Goal: Task Accomplishment & Management: Use online tool/utility

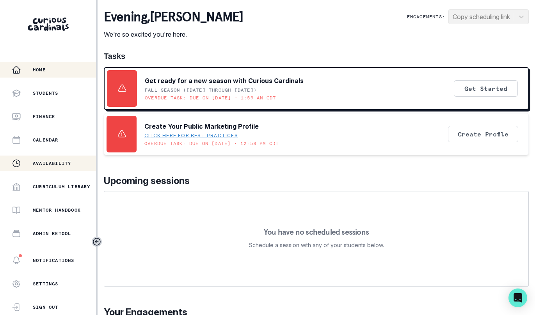
scroll to position [93, 0]
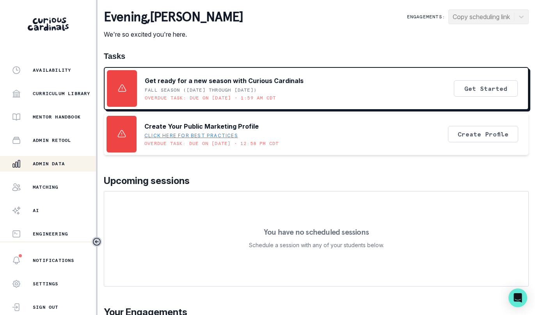
click at [77, 166] on div "Admin Data" at bounding box center [54, 163] width 84 height 9
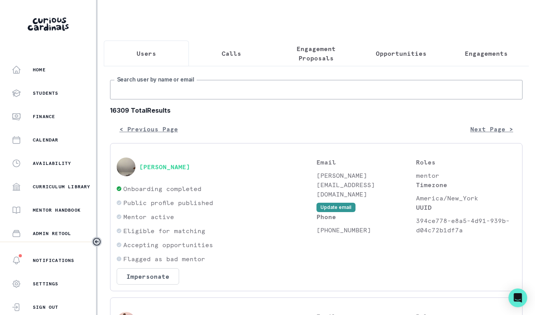
click at [165, 92] on input "Search user by name or email" at bounding box center [316, 90] width 413 height 20
type input "[PERSON_NAME]"
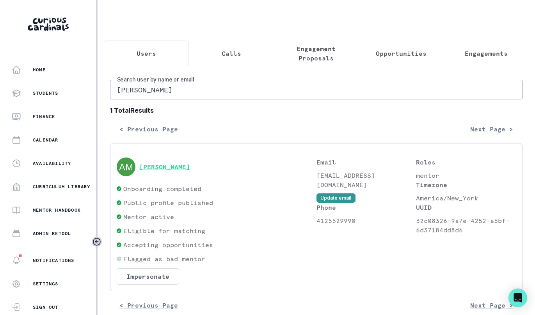
click at [179, 167] on button "[PERSON_NAME]" at bounding box center [164, 167] width 51 height 8
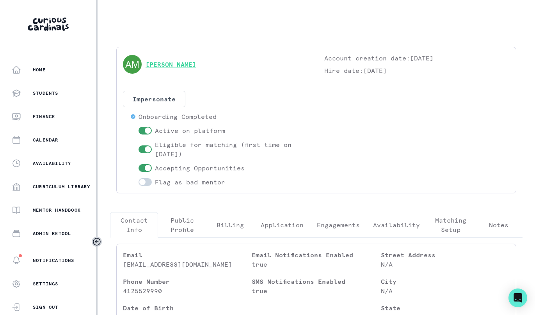
click at [159, 65] on link "[PERSON_NAME]" at bounding box center [171, 64] width 51 height 9
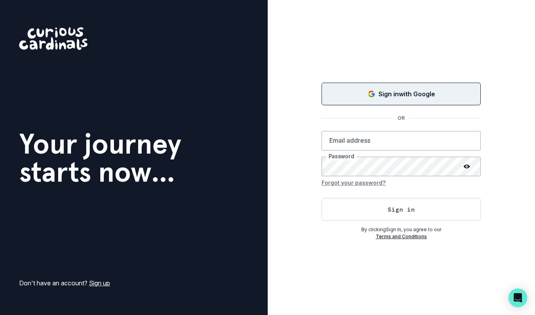
click at [339, 92] on div "Sign in with Google" at bounding box center [401, 93] width 140 height 9
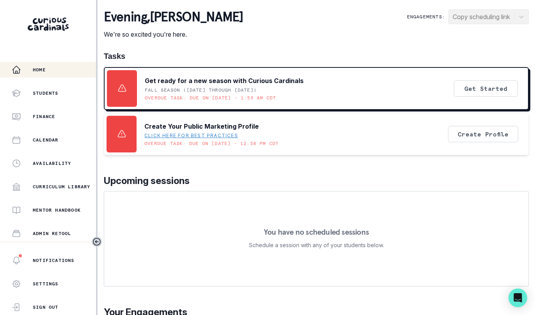
scroll to position [93, 0]
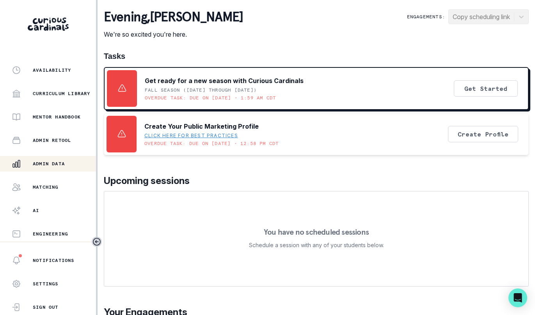
click at [44, 165] on p "Admin Data" at bounding box center [49, 164] width 32 height 6
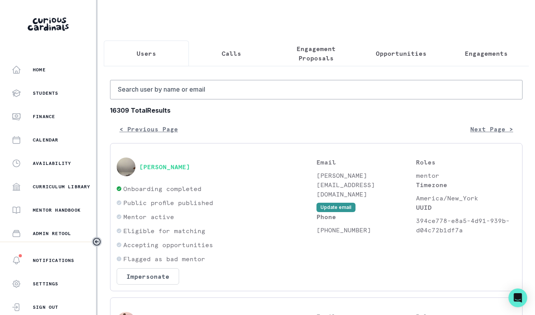
click at [385, 53] on p "Opportunities" at bounding box center [401, 53] width 51 height 9
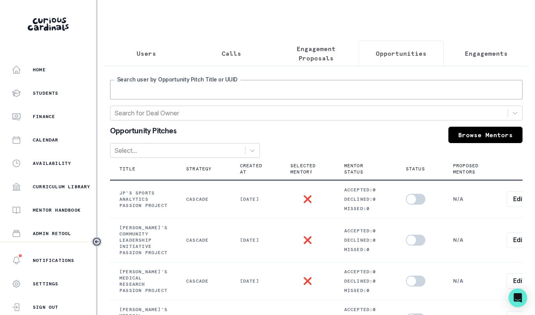
click at [298, 97] on input "Search user by Opportunity Pitch Title or UUID" at bounding box center [316, 90] width 413 height 20
type input "JP"
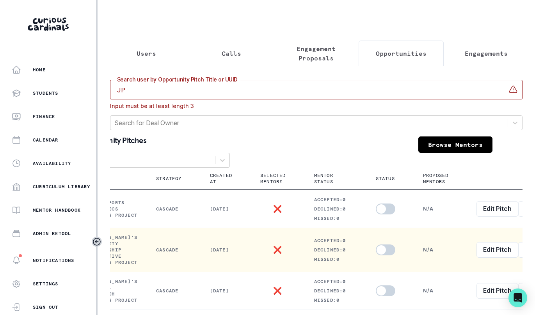
scroll to position [0, 46]
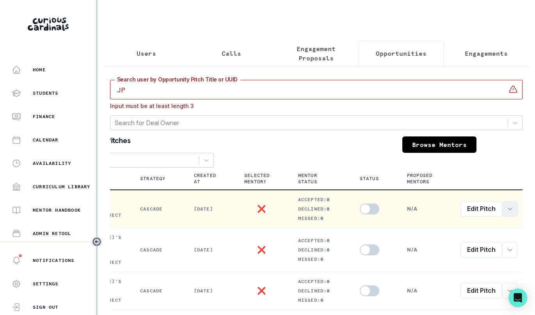
click at [505, 215] on button "row menu" at bounding box center [510, 209] width 16 height 16
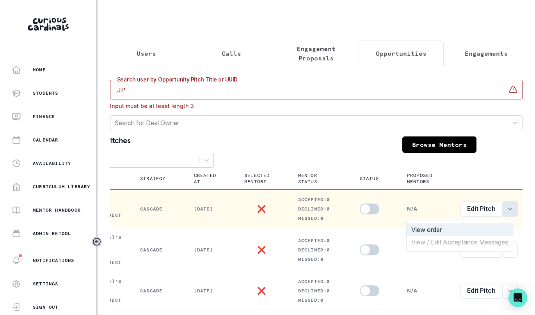
click at [494, 229] on button "View order" at bounding box center [460, 230] width 106 height 12
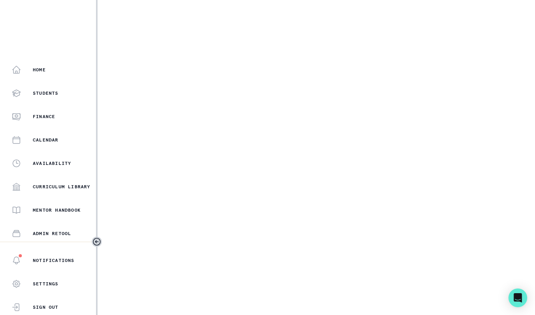
select select "2e0e0867-17d0-41a8-92b9-7b446b3bc83e"
select select "2d074e90-b118-4c4d-816e-3eafbb5f3fa4"
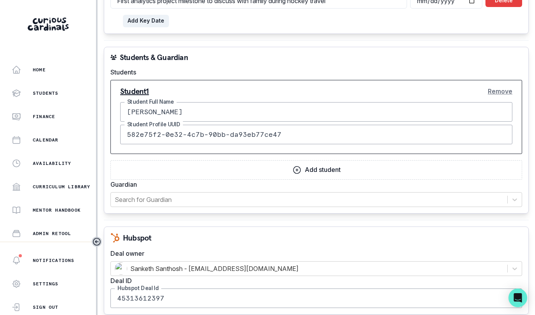
scroll to position [887, 0]
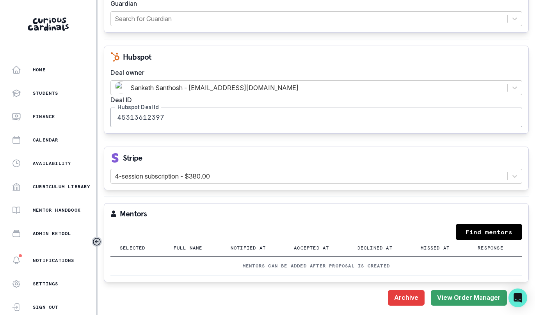
click at [494, 224] on link "Find mentors" at bounding box center [489, 232] width 66 height 16
